Goal: Feedback & Contribution: Submit feedback/report problem

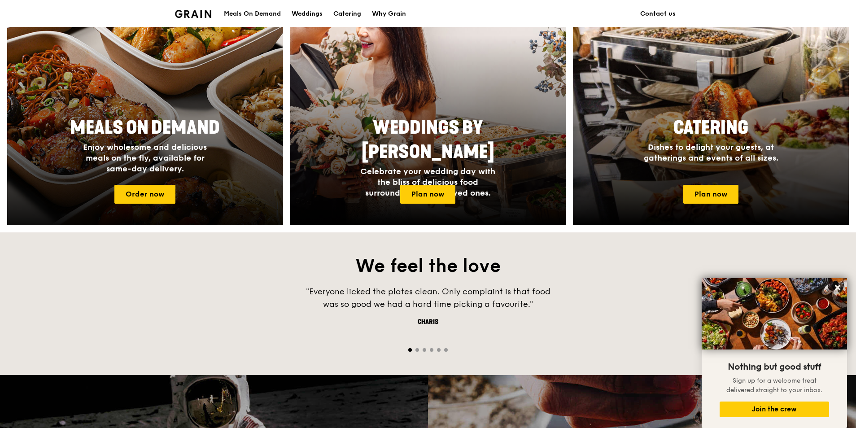
scroll to position [231, 0]
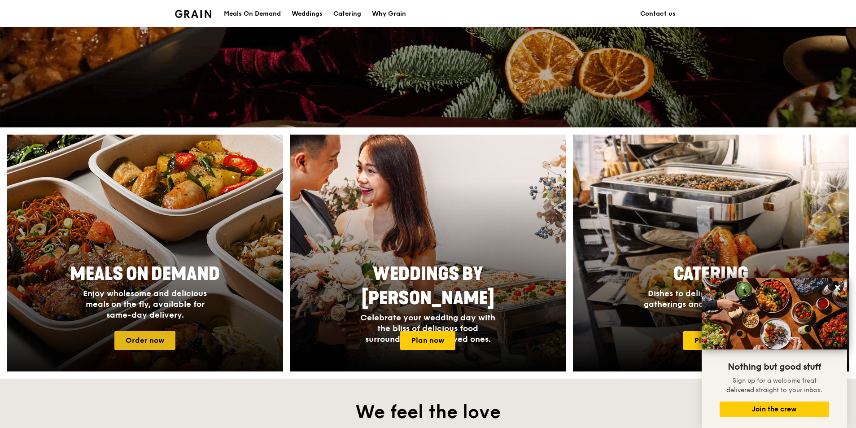
click at [160, 342] on link "Order now" at bounding box center [144, 340] width 61 height 19
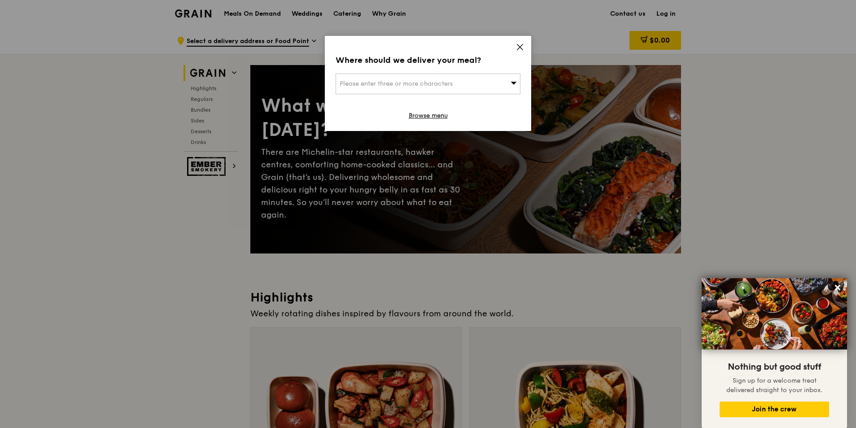
click at [501, 82] on div "Please enter three or more characters" at bounding box center [427, 84] width 185 height 21
drag, startPoint x: 497, startPoint y: 81, endPoint x: 495, endPoint y: 87, distance: 7.1
click at [498, 81] on input "search" at bounding box center [428, 84] width 184 height 20
click at [504, 84] on input "search" at bounding box center [428, 84] width 184 height 20
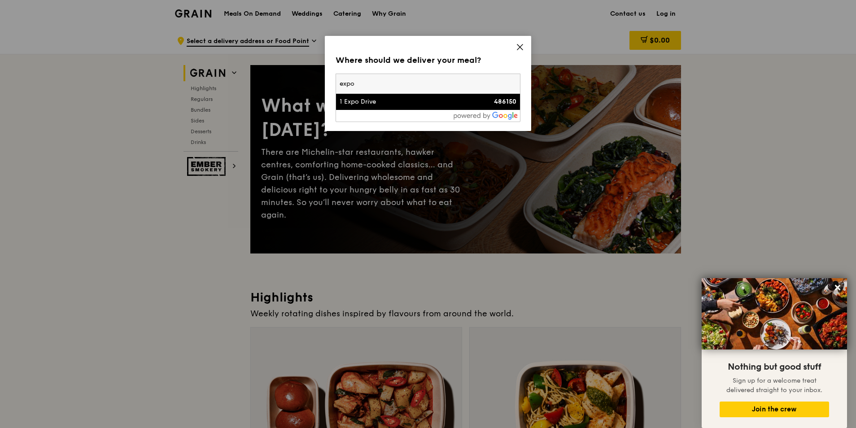
type input "expo"
click at [435, 104] on div "1 Expo Drive" at bounding box center [406, 101] width 133 height 9
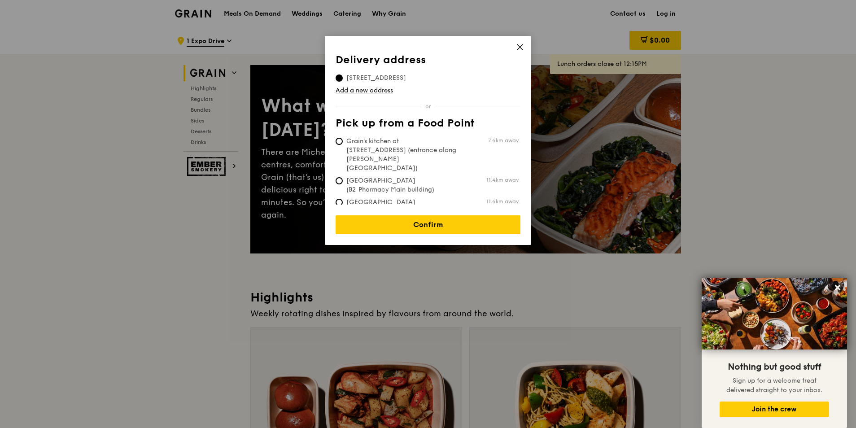
click at [444, 146] on span "Grain's kitchen at [STREET_ADDRESS] (entrance along [PERSON_NAME][GEOGRAPHIC_DA…" at bounding box center [402, 155] width 134 height 36
click at [343, 145] on input "Grain's kitchen at [STREET_ADDRESS] (entrance along [PERSON_NAME][GEOGRAPHIC_DA…" at bounding box center [338, 141] width 7 height 7
radio input "true"
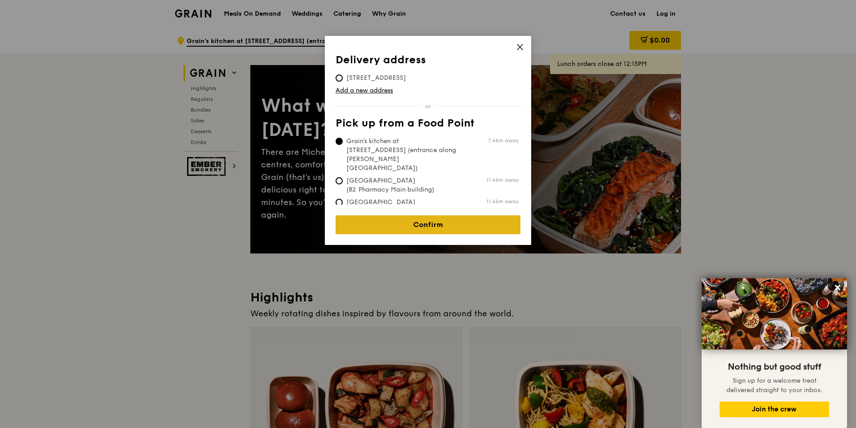
click at [458, 215] on link "Confirm" at bounding box center [427, 224] width 185 height 19
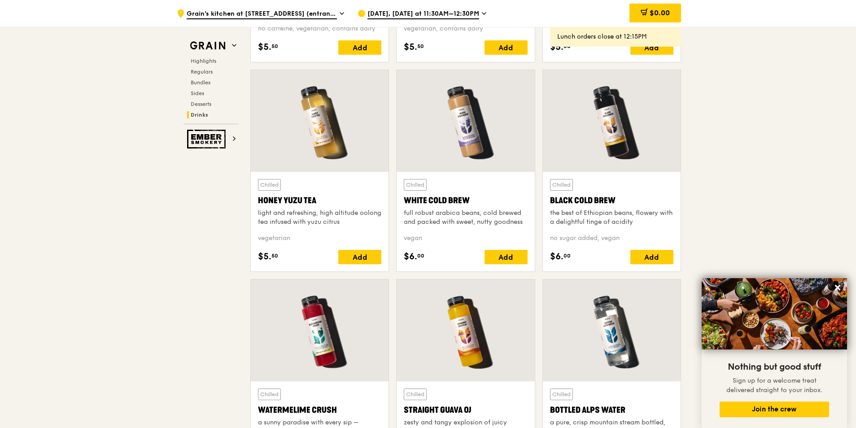
scroll to position [3688, 0]
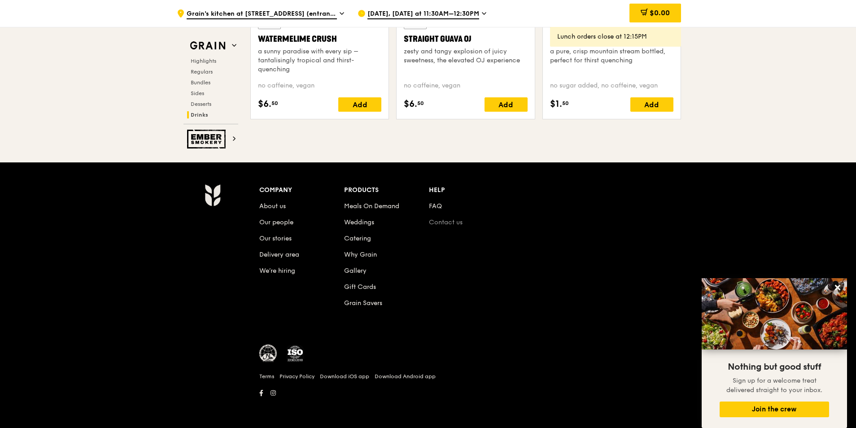
click at [448, 224] on link "Contact us" at bounding box center [446, 222] width 34 height 8
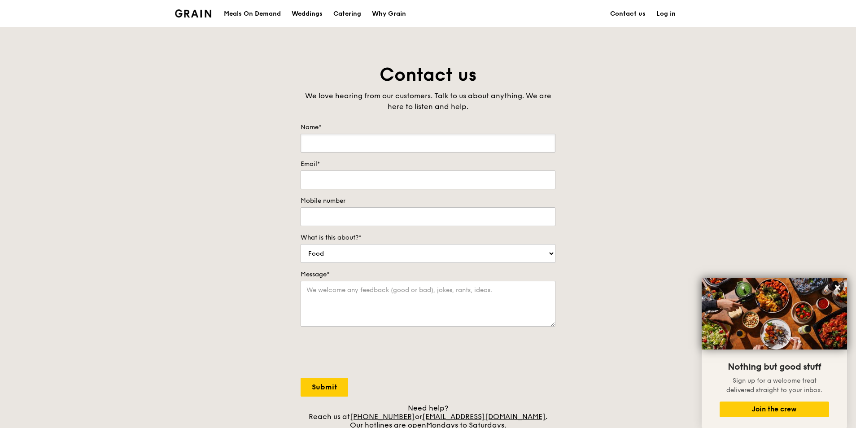
click at [365, 152] on input "Name*" at bounding box center [427, 143] width 255 height 19
type input "[PERSON_NAME]"
type input "[PERSON_NAME][EMAIL_ADDRESS][PERSON_NAME][DOMAIN_NAME]"
type input "92700816"
click at [355, 257] on select "Food Service Billing/Payment Catering Others" at bounding box center [427, 253] width 255 height 19
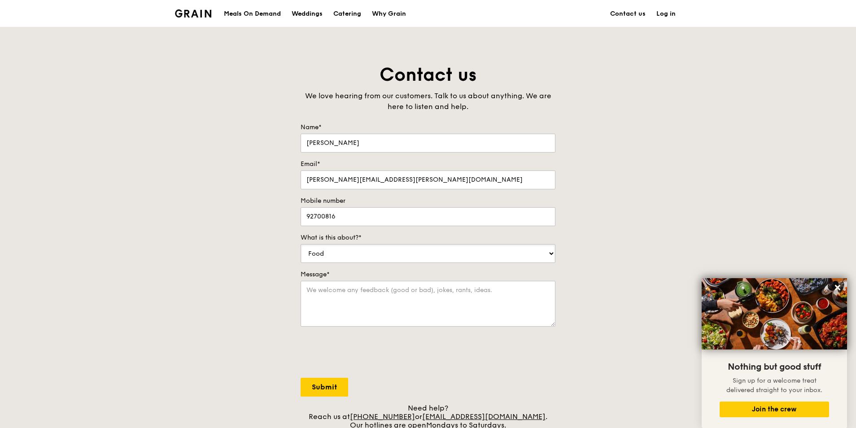
click at [300, 244] on select "Food Service Billing/Payment Catering Others" at bounding box center [427, 253] width 255 height 19
click at [333, 304] on textarea "Message*" at bounding box center [427, 304] width 255 height 46
click at [525, 320] on textarea "We have an event on [DATE] and [DATE]. Required 2 meals a day, lunch and dinner…" at bounding box center [427, 304] width 255 height 46
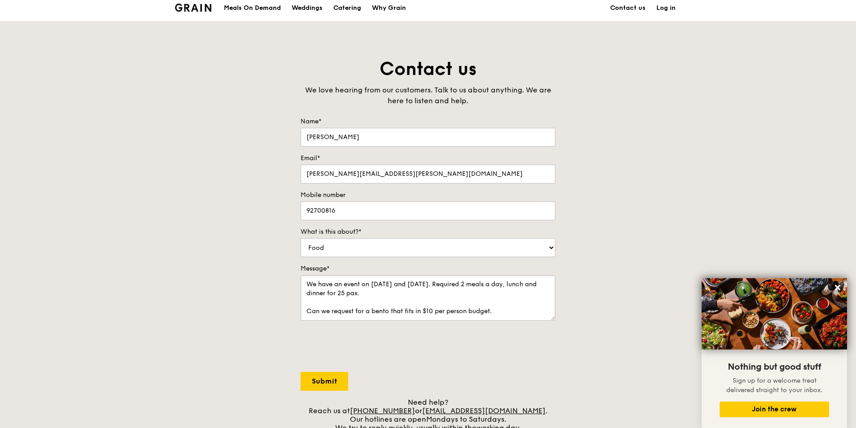
scroll to position [6, 0]
click at [514, 310] on textarea "We have an event on [DATE] and [DATE]. Required 2 meals a day, lunch and dinner…" at bounding box center [427, 297] width 255 height 46
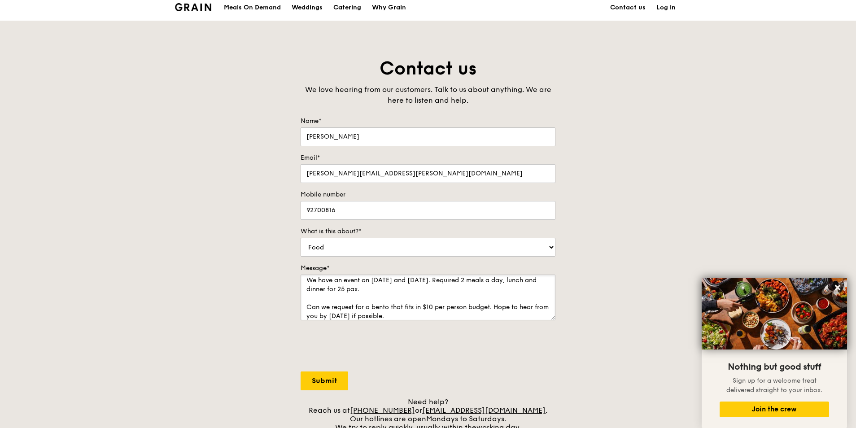
type textarea "We have an event on [DATE] and [DATE]. Required 2 meals a day, lunch and dinner…"
click at [318, 381] on input "Submit" at bounding box center [324, 380] width 48 height 19
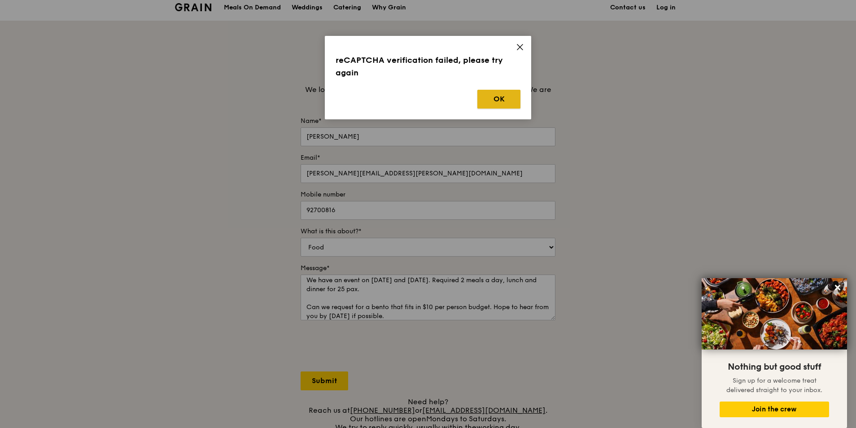
click at [510, 101] on button "OK" at bounding box center [498, 99] width 43 height 19
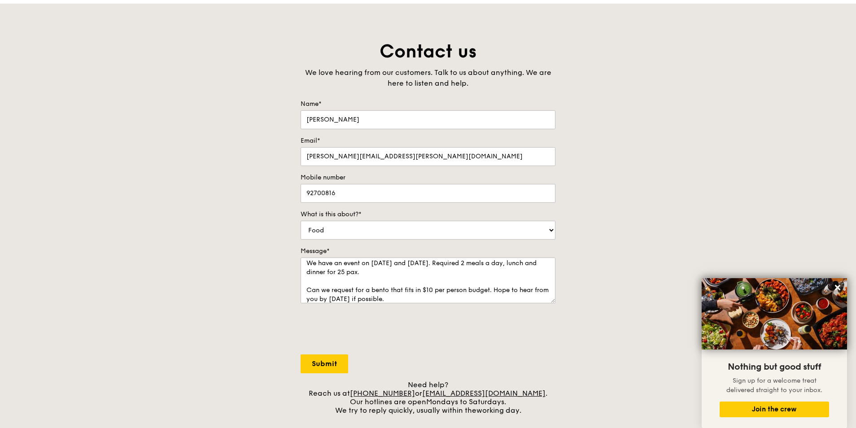
scroll to position [51, 0]
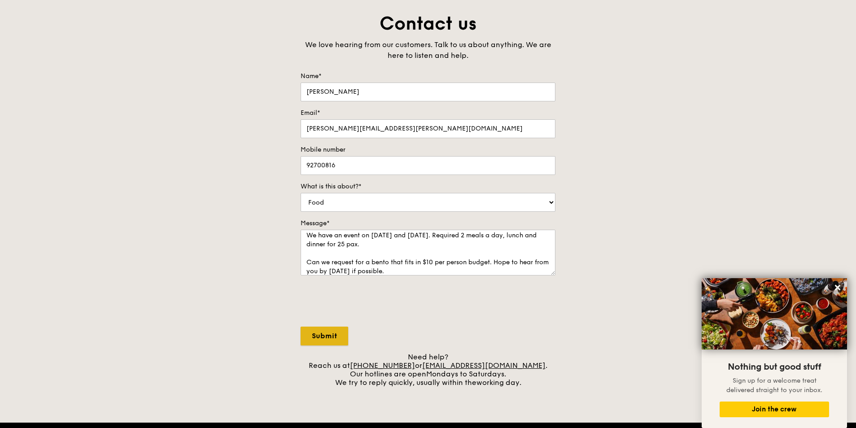
click at [313, 334] on input "Submit" at bounding box center [324, 336] width 48 height 19
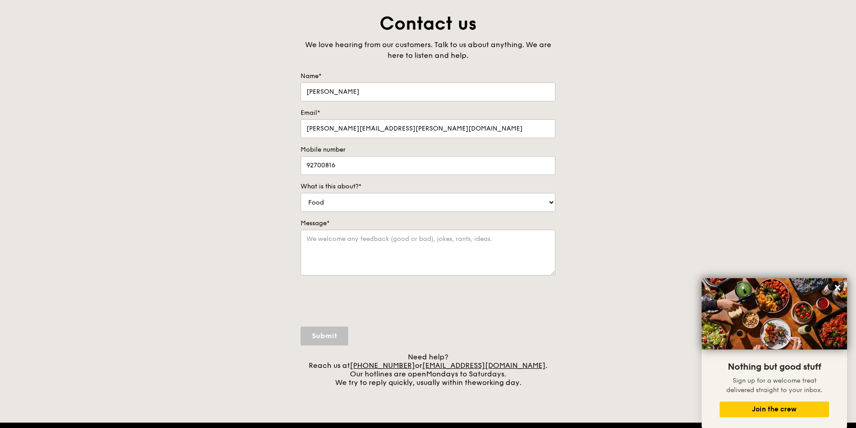
scroll to position [0, 0]
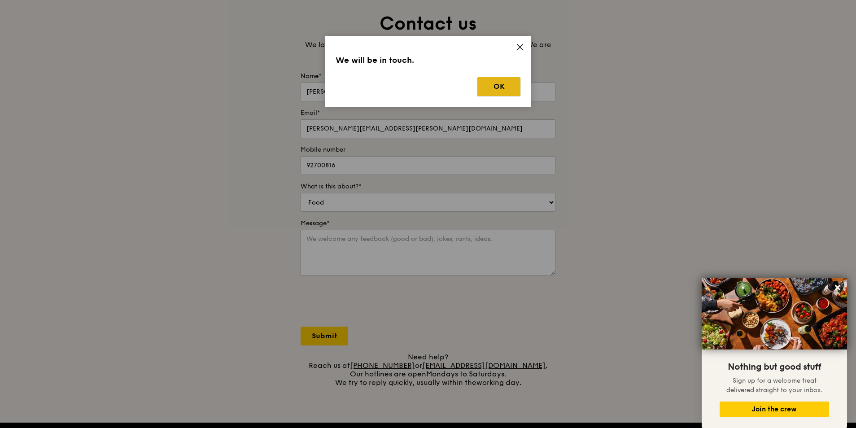
click at [504, 79] on button "OK" at bounding box center [498, 86] width 43 height 19
